Goal: Information Seeking & Learning: Find specific fact

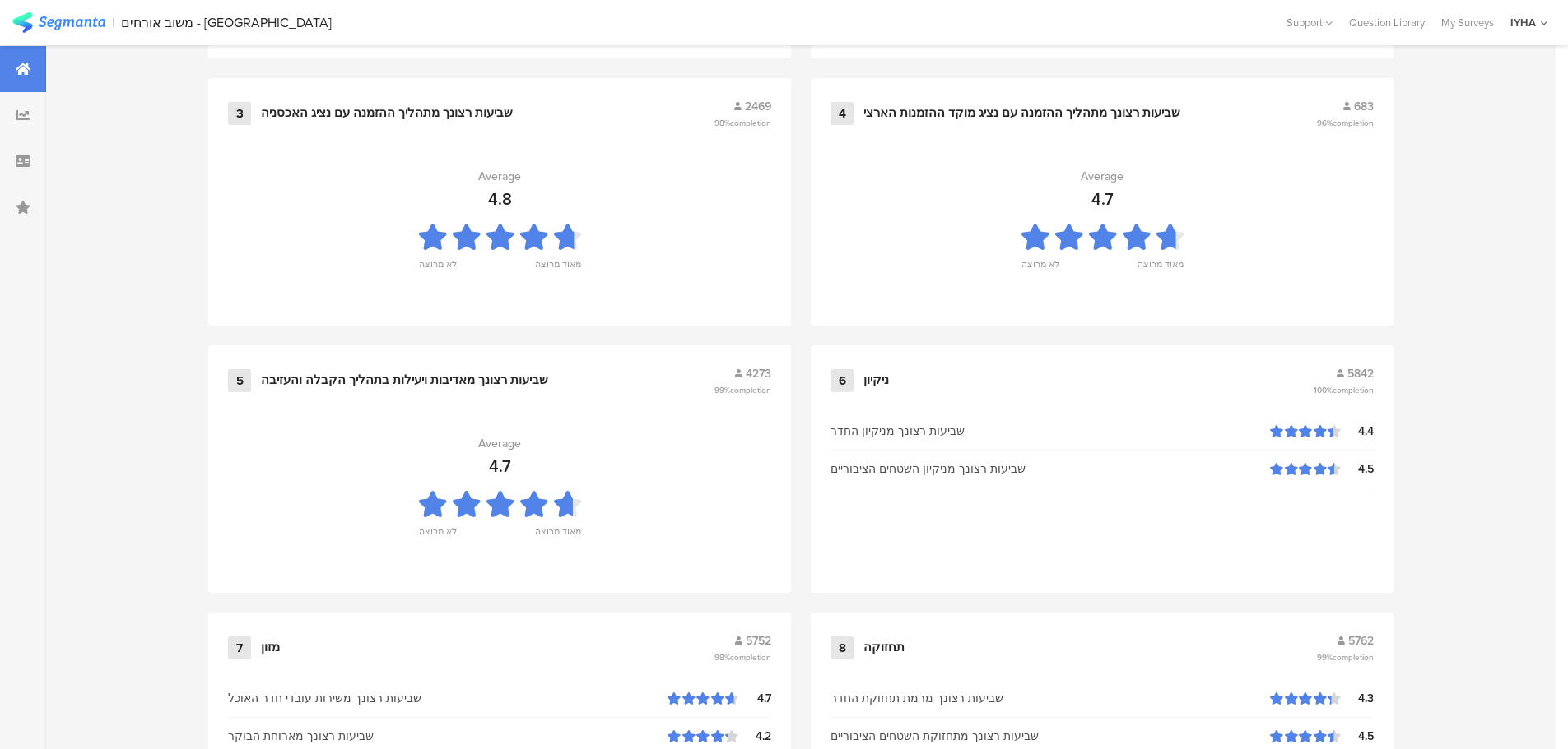
scroll to position [1663, 0]
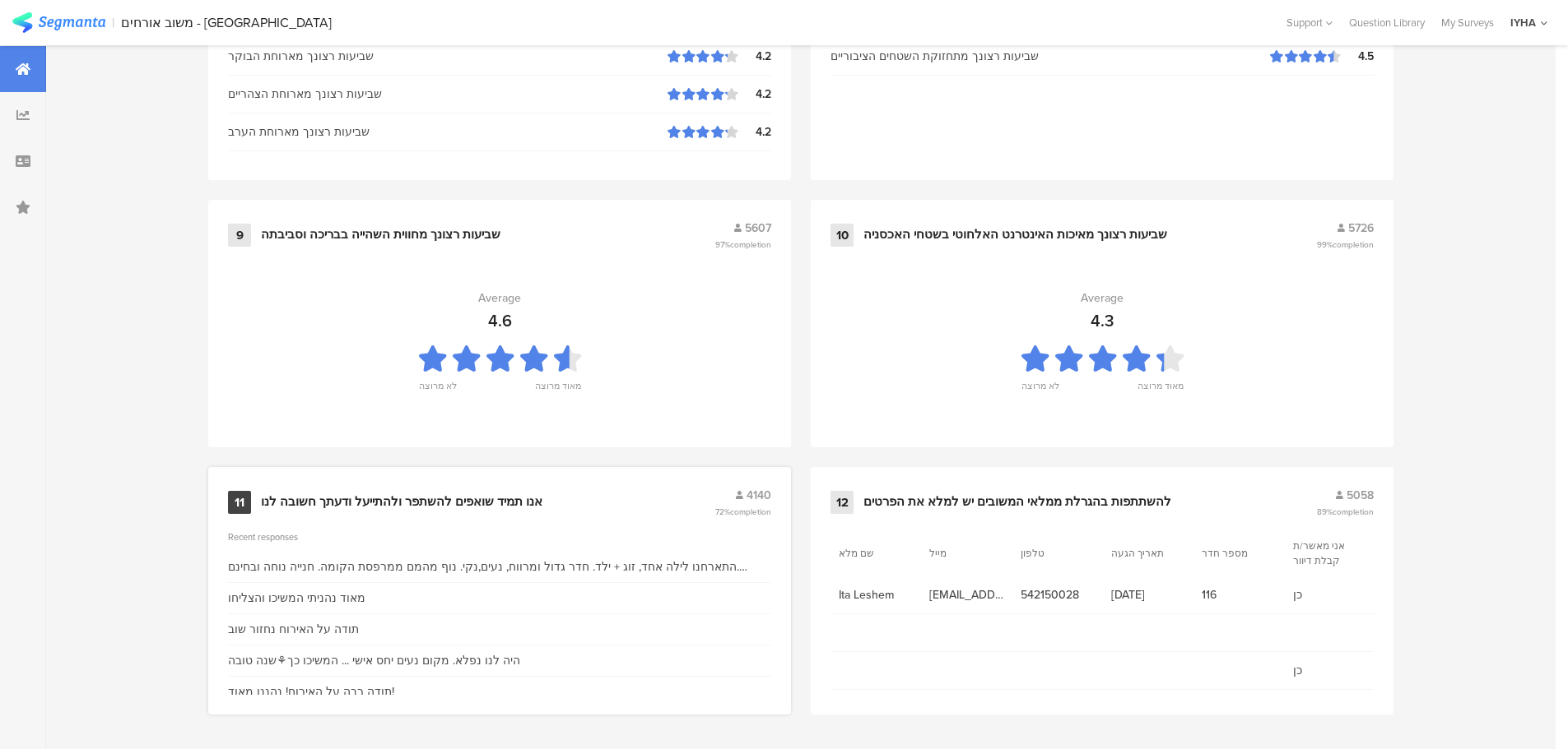
click at [383, 500] on div "אנו תמיד שואפים להשתפר ולהתייעל ודעתך חשובה לנו" at bounding box center [401, 502] width 281 height 17
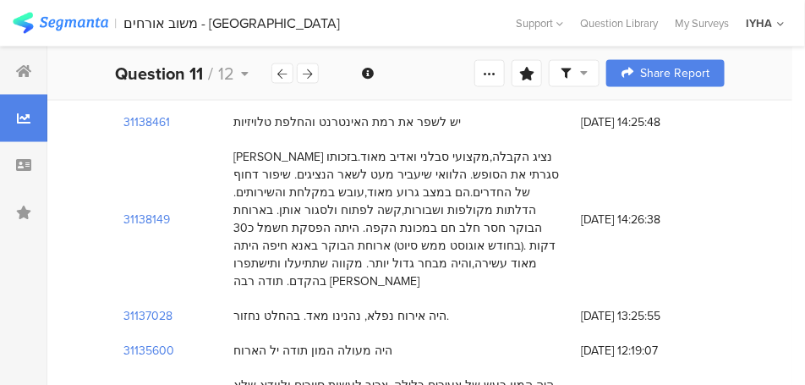
scroll to position [2367, 0]
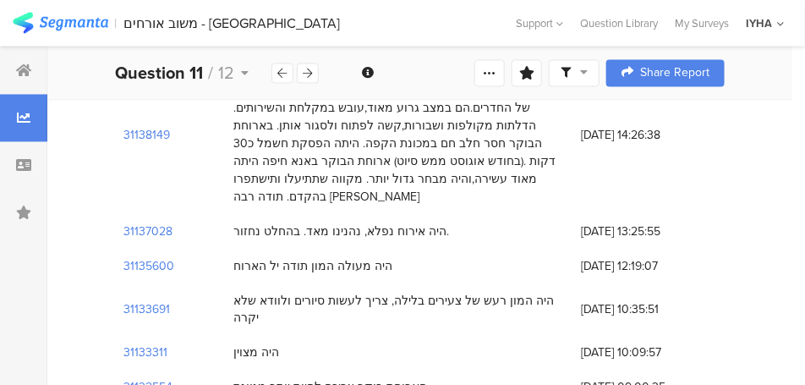
drag, startPoint x: 408, startPoint y: 161, endPoint x: 252, endPoint y: 166, distance: 156.5
click at [233, 379] on div "הארוחת בוקר צריכה להיות יותר מגוונת" at bounding box center [330, 388] width 194 height 18
click at [407, 370] on div "הארוחת בוקר צריכה להיות יותר מגוונת" at bounding box center [399, 387] width 348 height 35
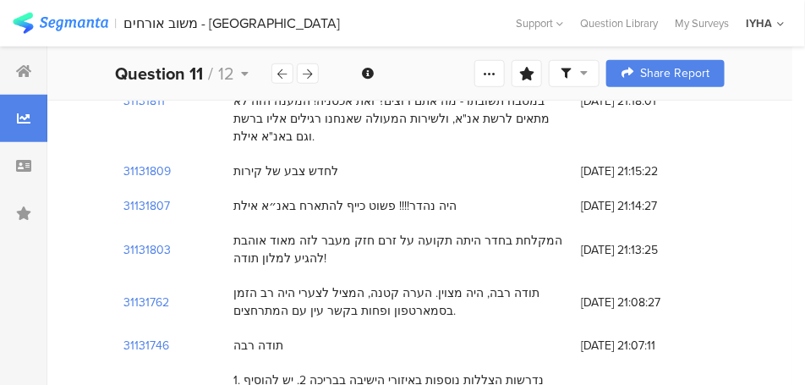
scroll to position [3551, 0]
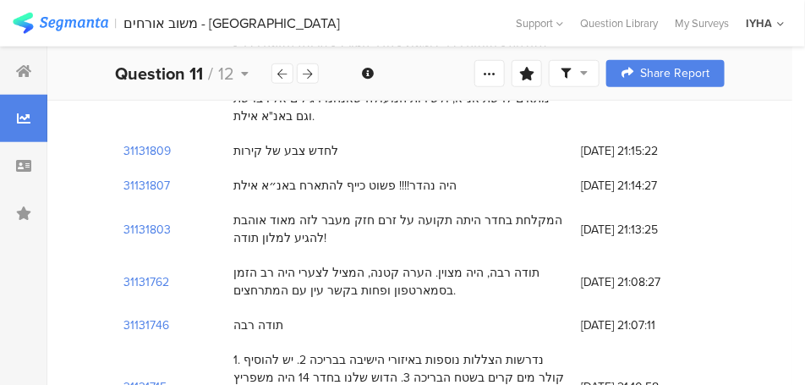
drag, startPoint x: 532, startPoint y: 212, endPoint x: 320, endPoint y: 220, distance: 212.4
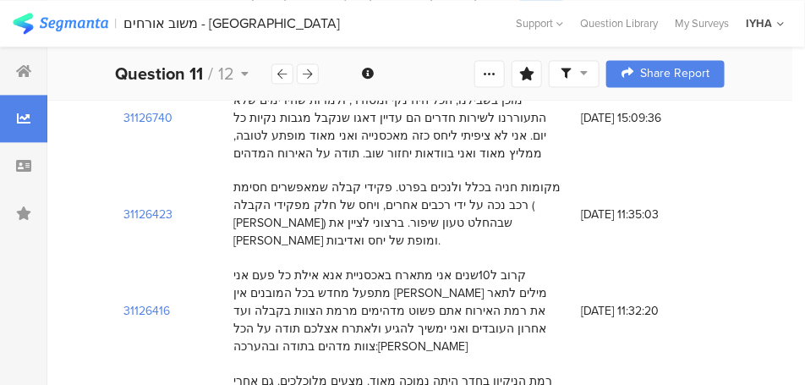
scroll to position [4143, 0]
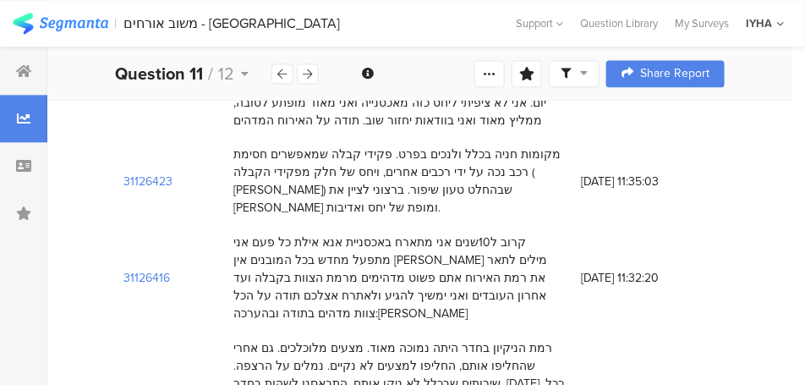
drag, startPoint x: 521, startPoint y: 172, endPoint x: 400, endPoint y: 183, distance: 121.3
drag, startPoint x: 377, startPoint y: 172, endPoint x: 256, endPoint y: 173, distance: 120.9
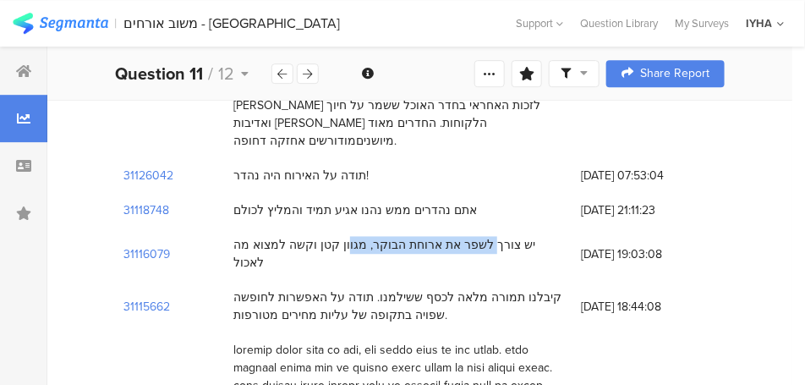
scroll to position [4481, 0]
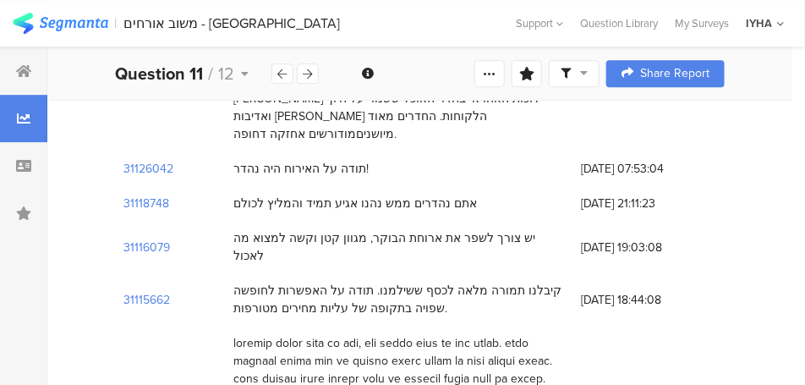
drag, startPoint x: 544, startPoint y: 180, endPoint x: 268, endPoint y: 182, distance: 275.6
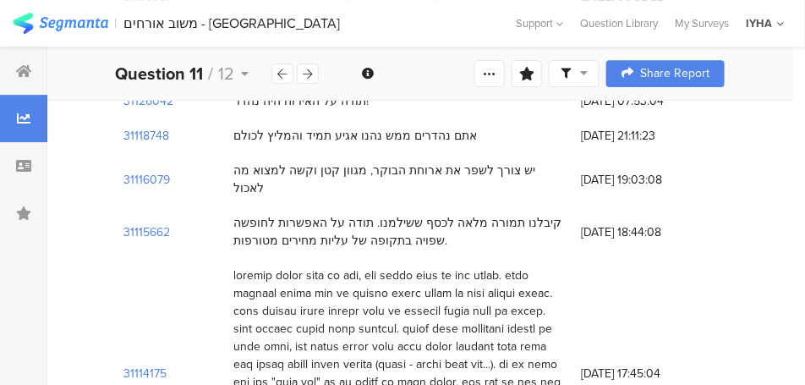
scroll to position [4566, 0]
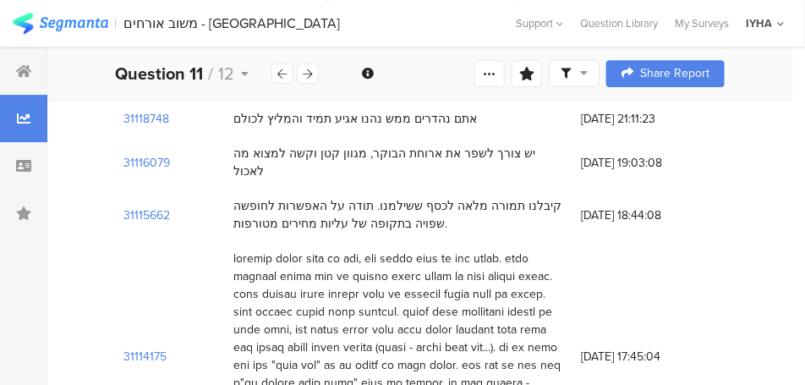
drag, startPoint x: 537, startPoint y: 146, endPoint x: 394, endPoint y: 148, distance: 142.9
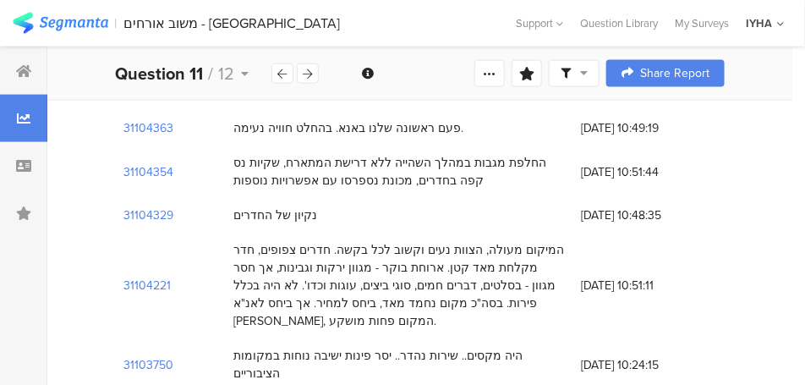
scroll to position [5411, 0]
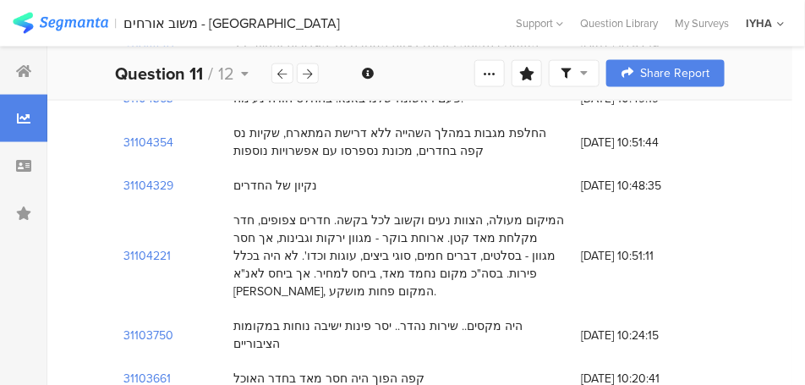
drag, startPoint x: 500, startPoint y: 162, endPoint x: 353, endPoint y: 165, distance: 147.1
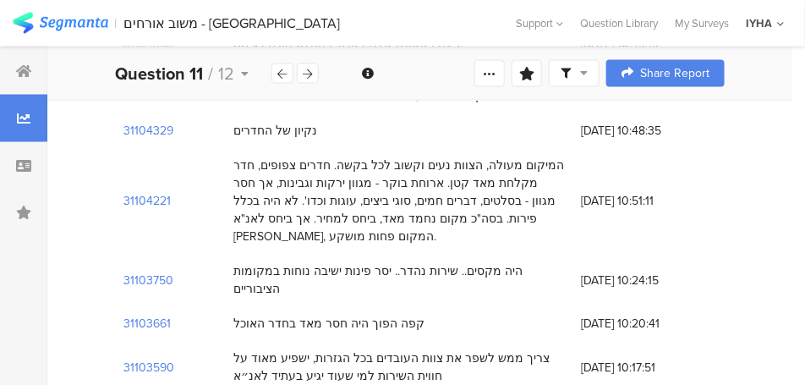
scroll to position [5496, 0]
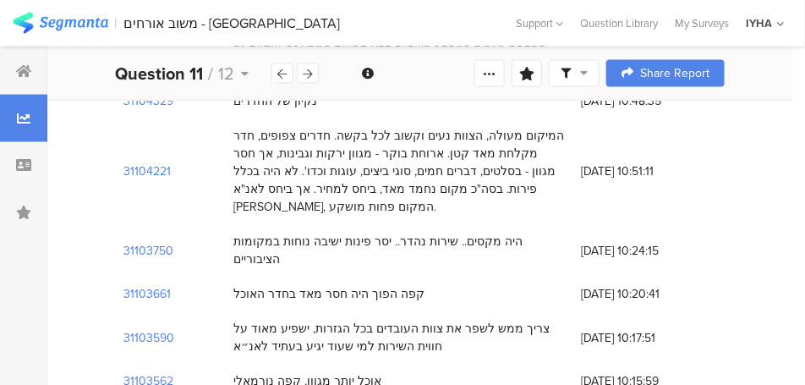
drag, startPoint x: 424, startPoint y: 128, endPoint x: 395, endPoint y: 132, distance: 29.1
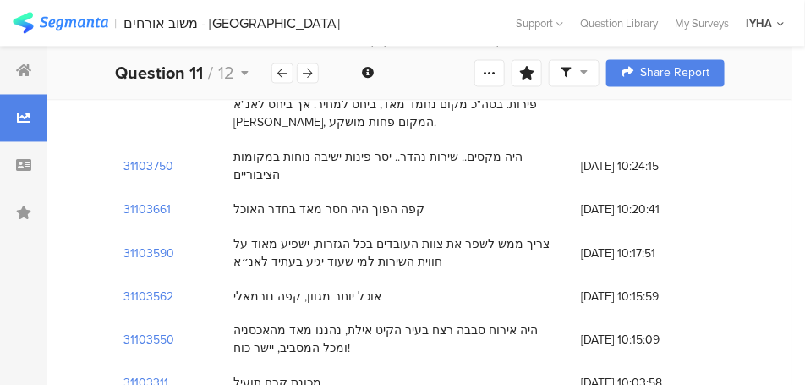
scroll to position [5665, 0]
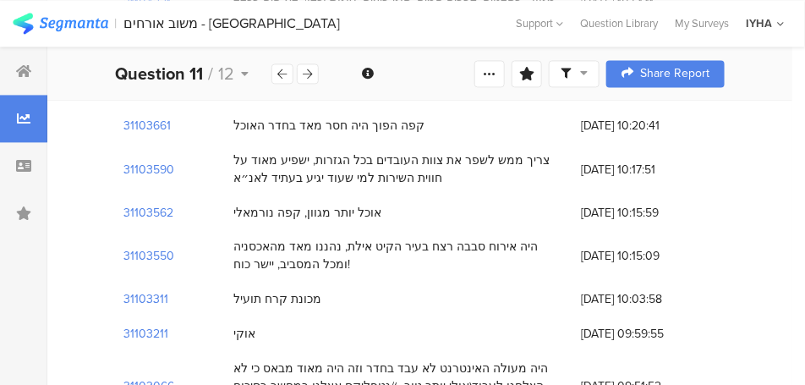
drag, startPoint x: 394, startPoint y: 162, endPoint x: 271, endPoint y: 166, distance: 122.6
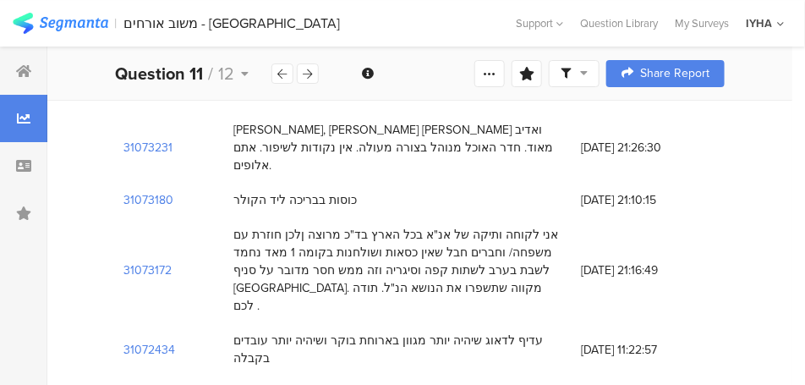
scroll to position [7948, 0]
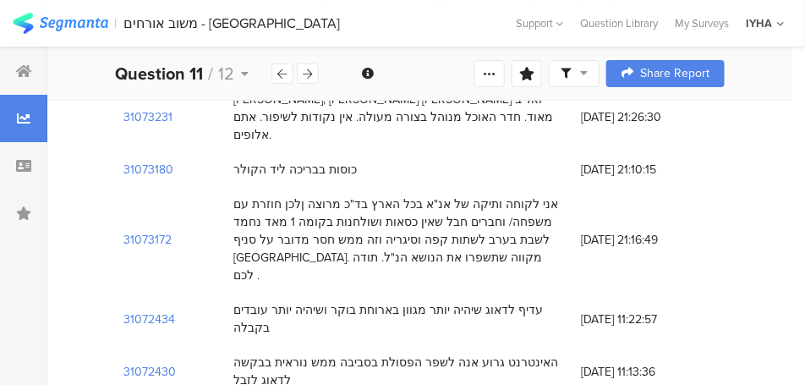
drag, startPoint x: 529, startPoint y: 172, endPoint x: 427, endPoint y: 170, distance: 102.3
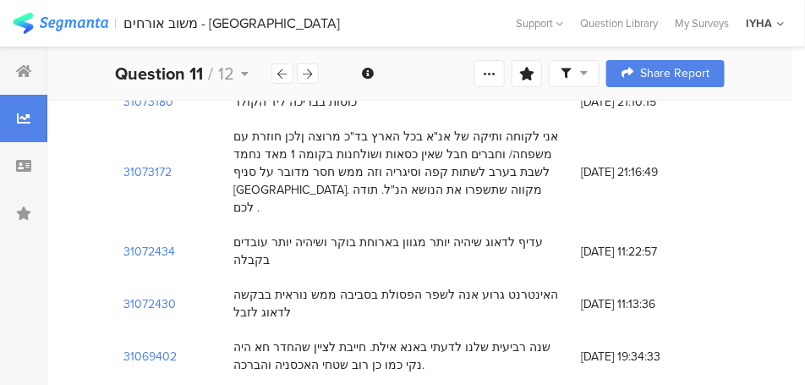
scroll to position [8032, 0]
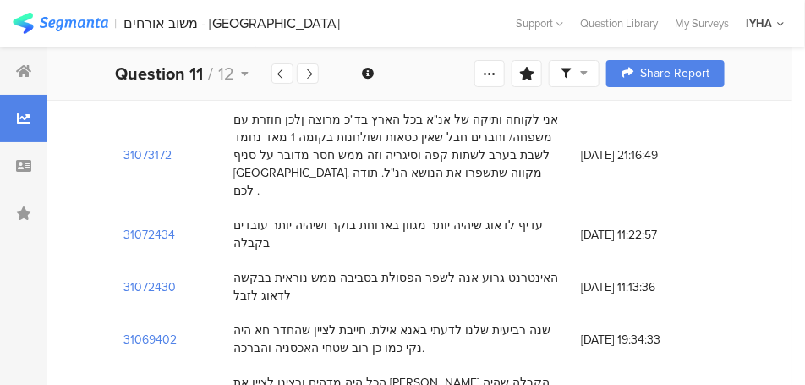
drag, startPoint x: 459, startPoint y: 172, endPoint x: 335, endPoint y: 173, distance: 124.3
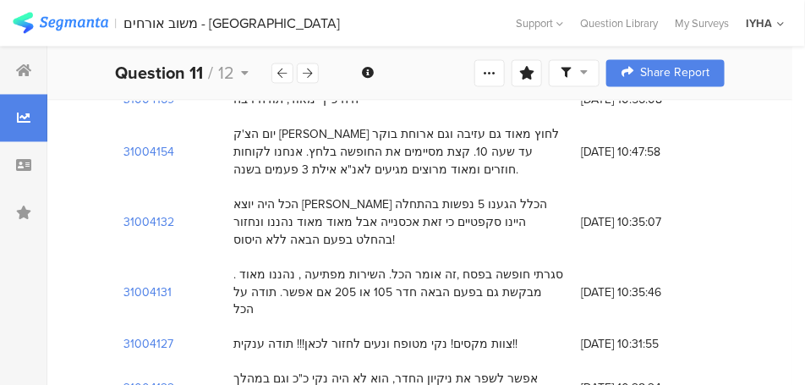
scroll to position [13613, 0]
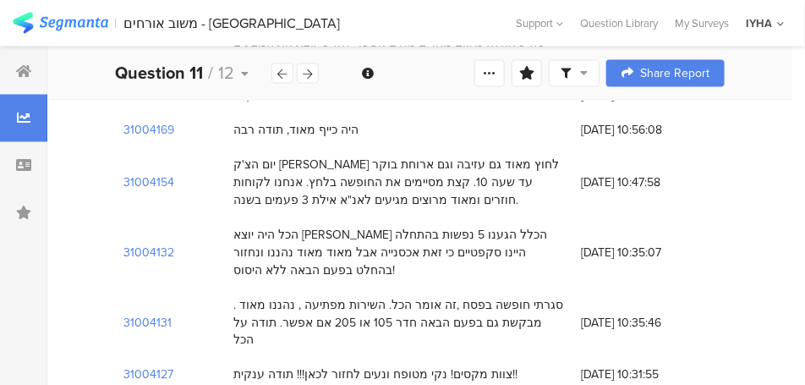
drag, startPoint x: 373, startPoint y: 168, endPoint x: 227, endPoint y: 171, distance: 145.4
